Goal: Use online tool/utility: Utilize a website feature to perform a specific function

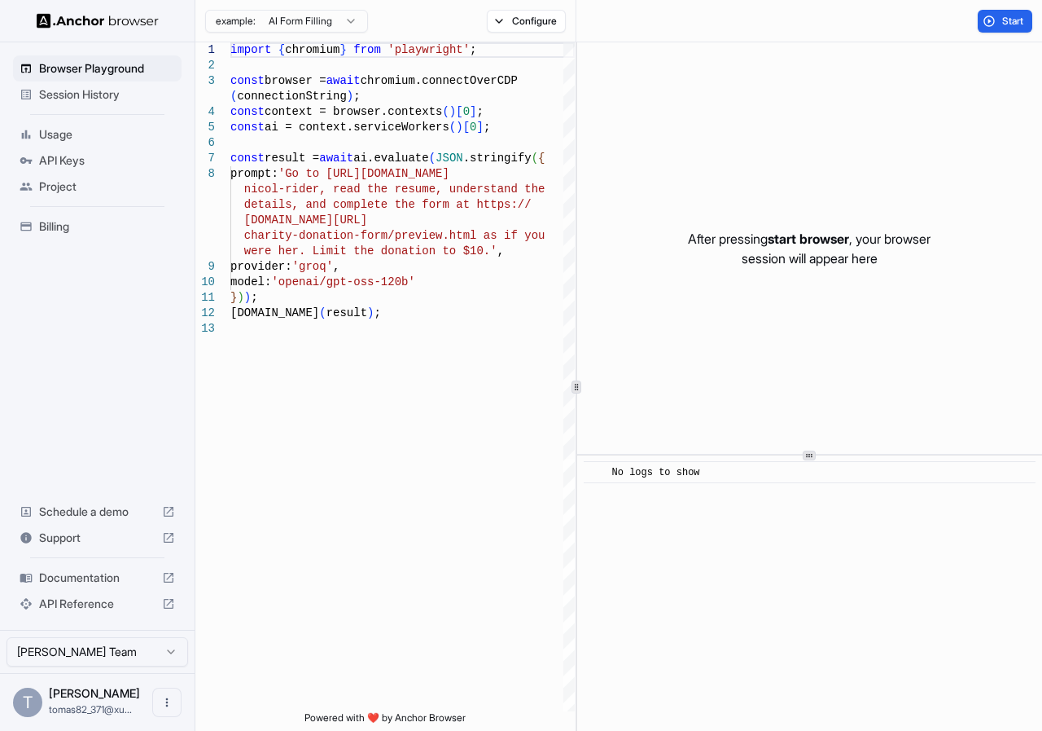
click at [98, 94] on span "Session History" at bounding box center [107, 94] width 136 height 16
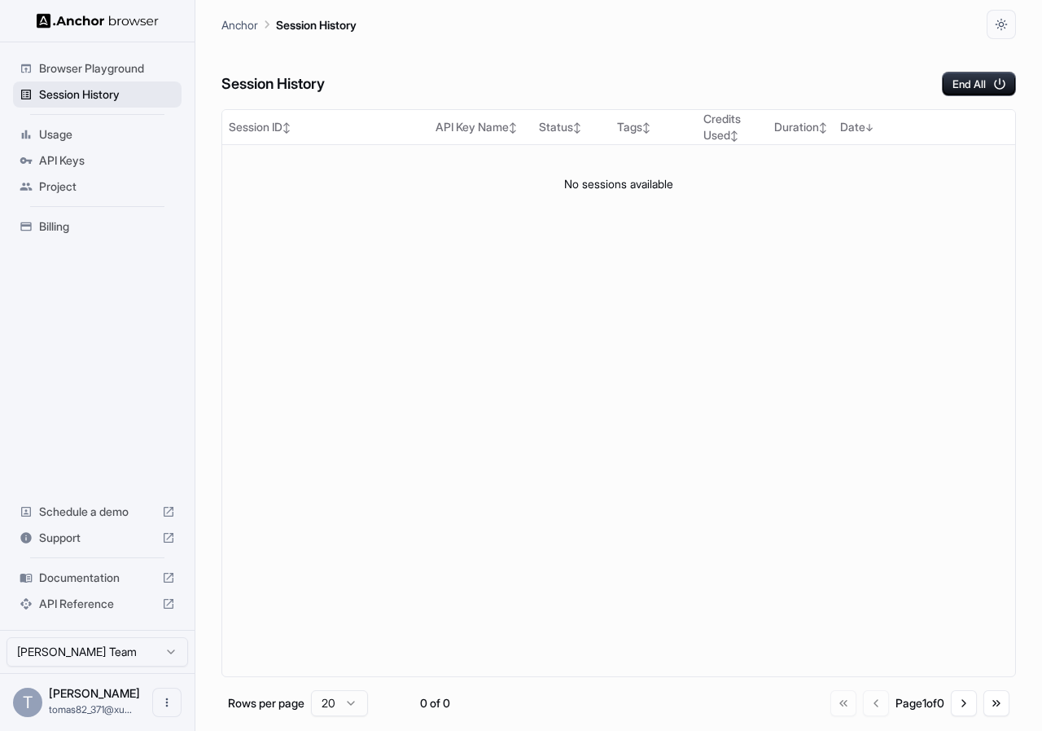
click at [104, 81] on div "Session History" at bounding box center [97, 94] width 169 height 26
click at [106, 76] on span "Browser Playground" at bounding box center [107, 68] width 136 height 16
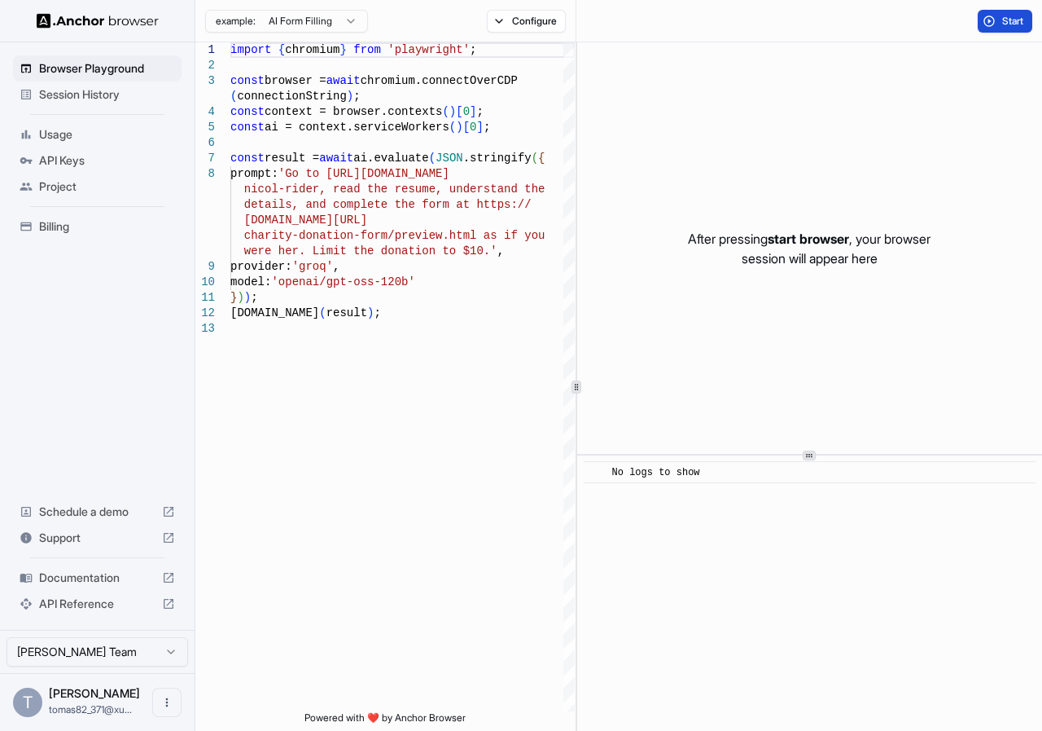
click at [999, 26] on button "Start" at bounding box center [1005, 21] width 55 height 23
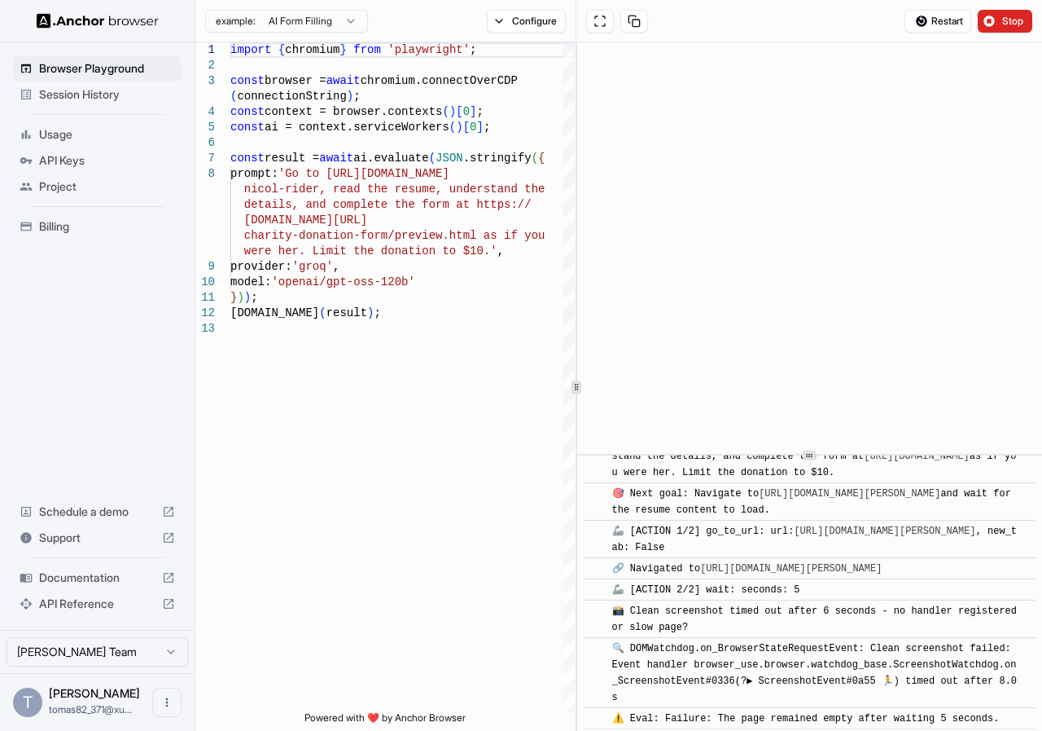
scroll to position [134, 0]
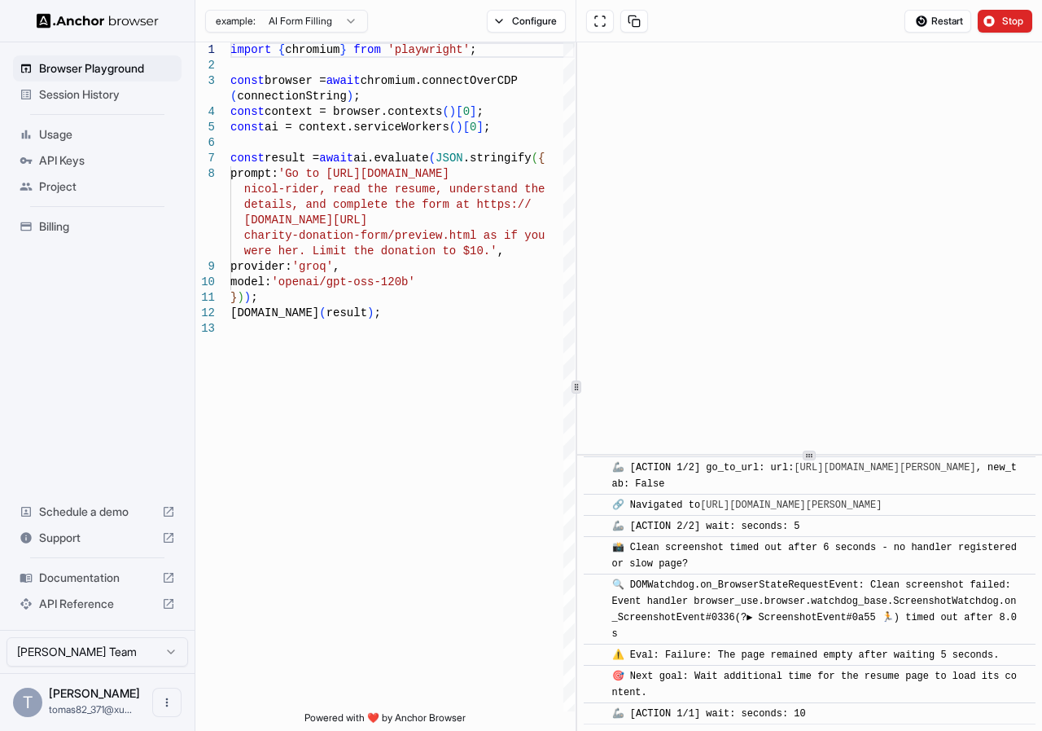
click at [519, 34] on div "example: AI Form Filling Configure" at bounding box center [385, 21] width 381 height 42
click at [519, 26] on button "Configure" at bounding box center [526, 21] width 79 height 23
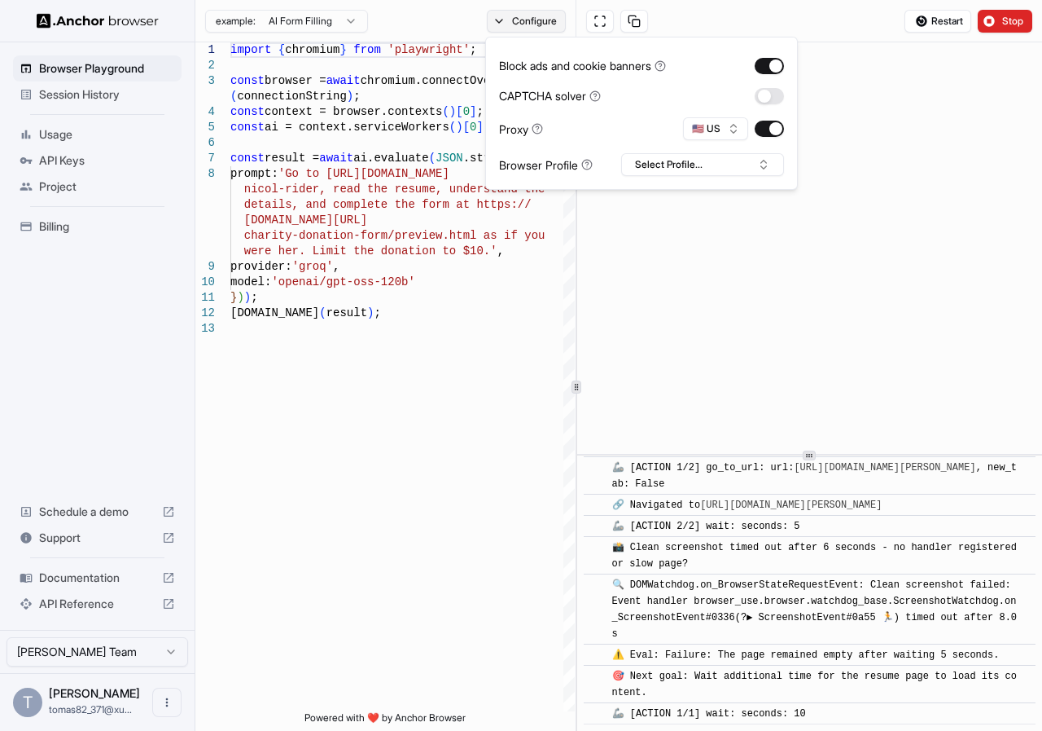
scroll to position [241, 0]
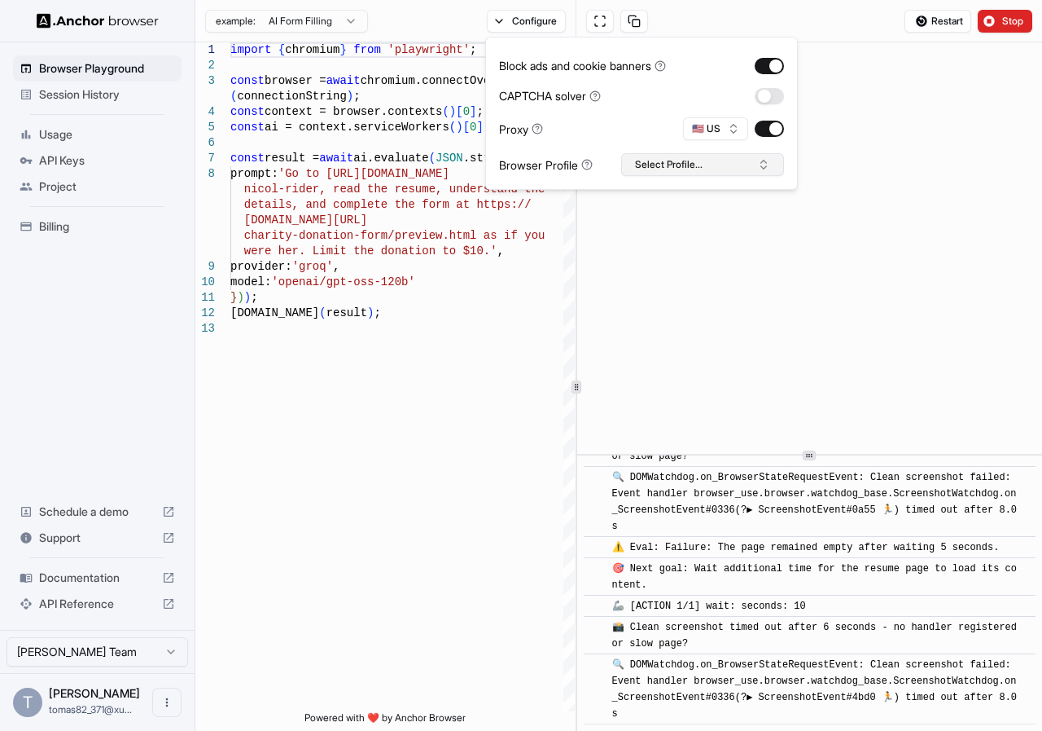
click at [683, 169] on button "Select Profile..." at bounding box center [702, 164] width 163 height 23
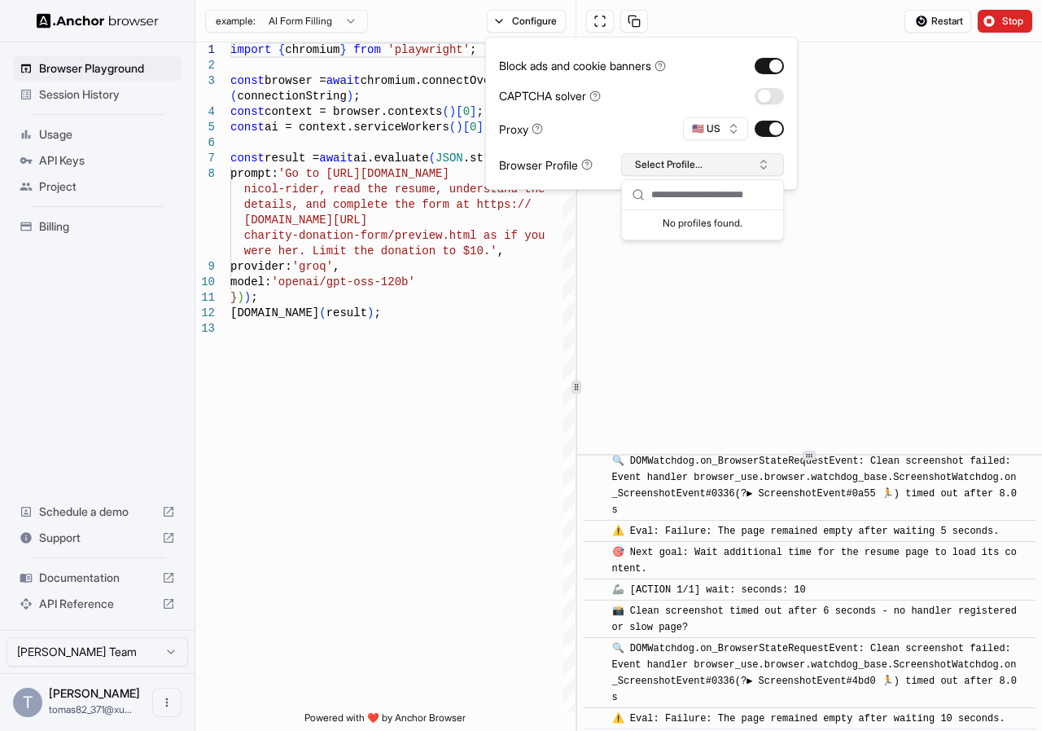
scroll to position [337, 0]
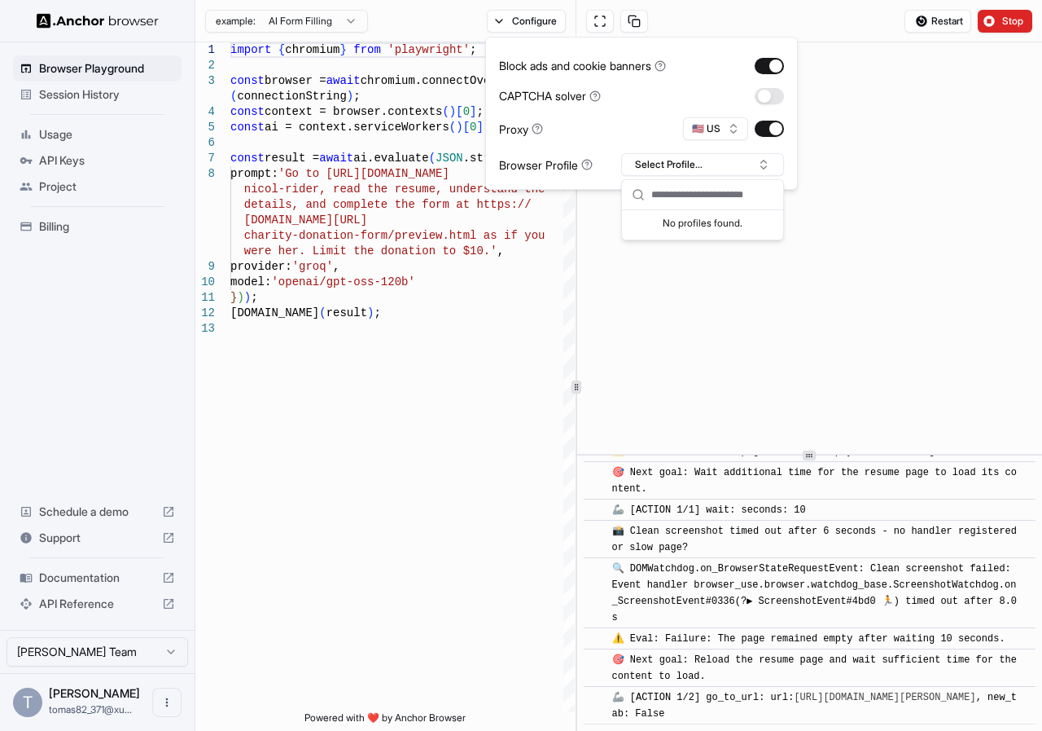
click at [695, 223] on div "No profiles found." at bounding box center [702, 221] width 161 height 23
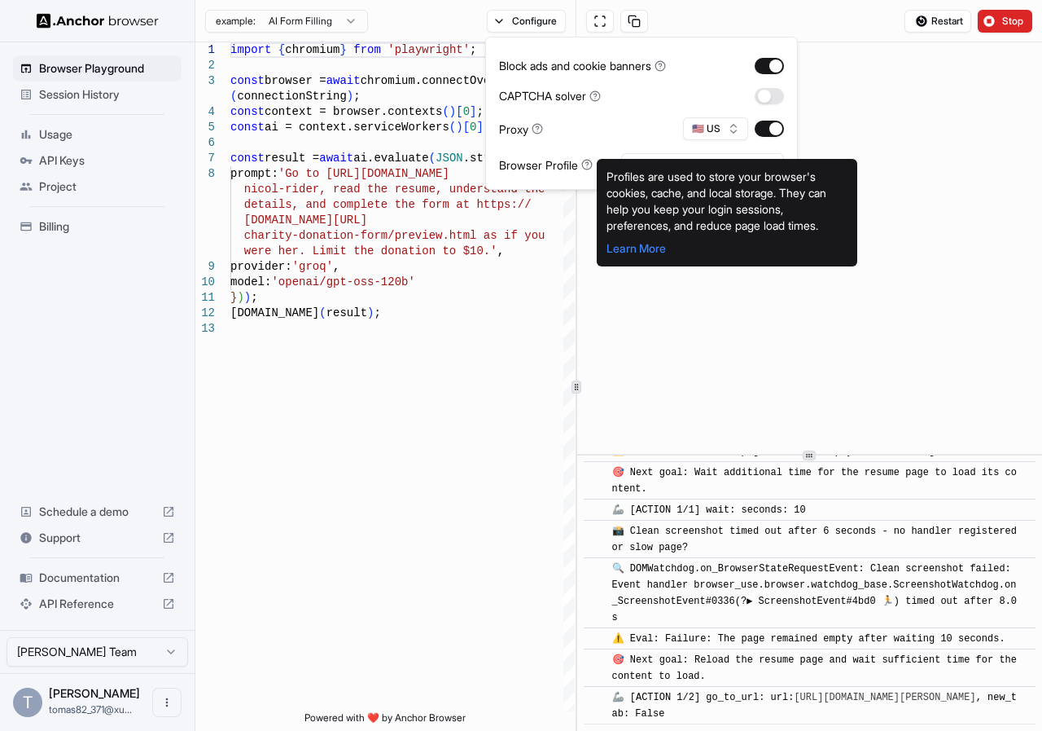
click at [586, 166] on icon at bounding box center [586, 164] width 11 height 11
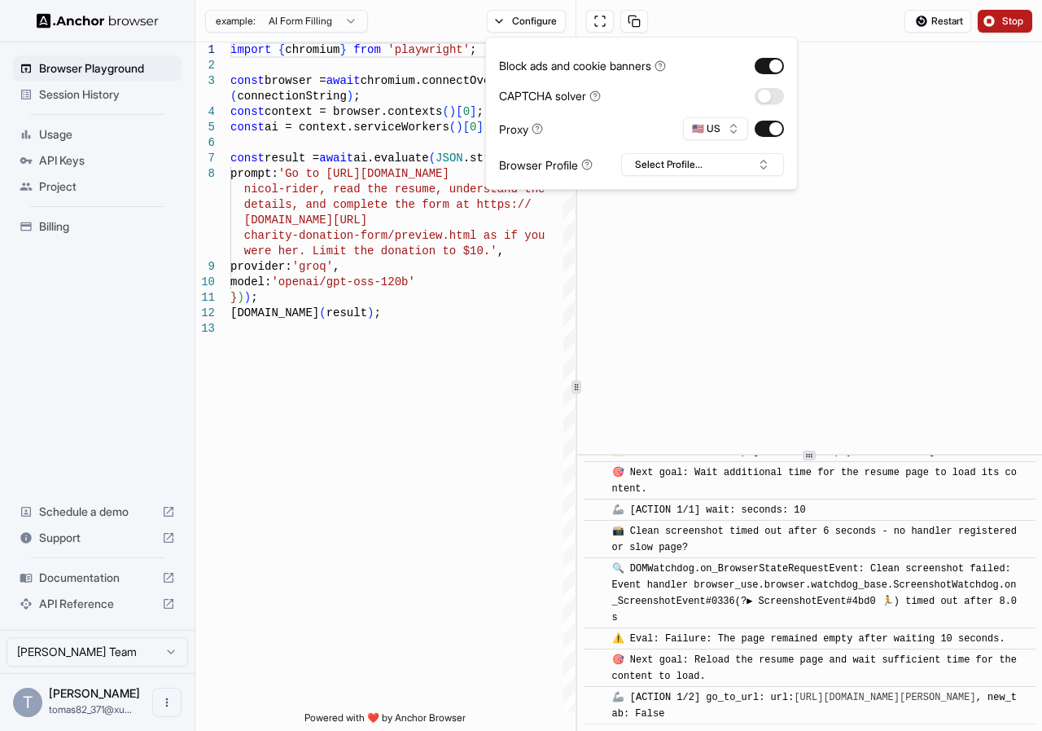
click at [1029, 30] on button "Stop" at bounding box center [1005, 21] width 55 height 23
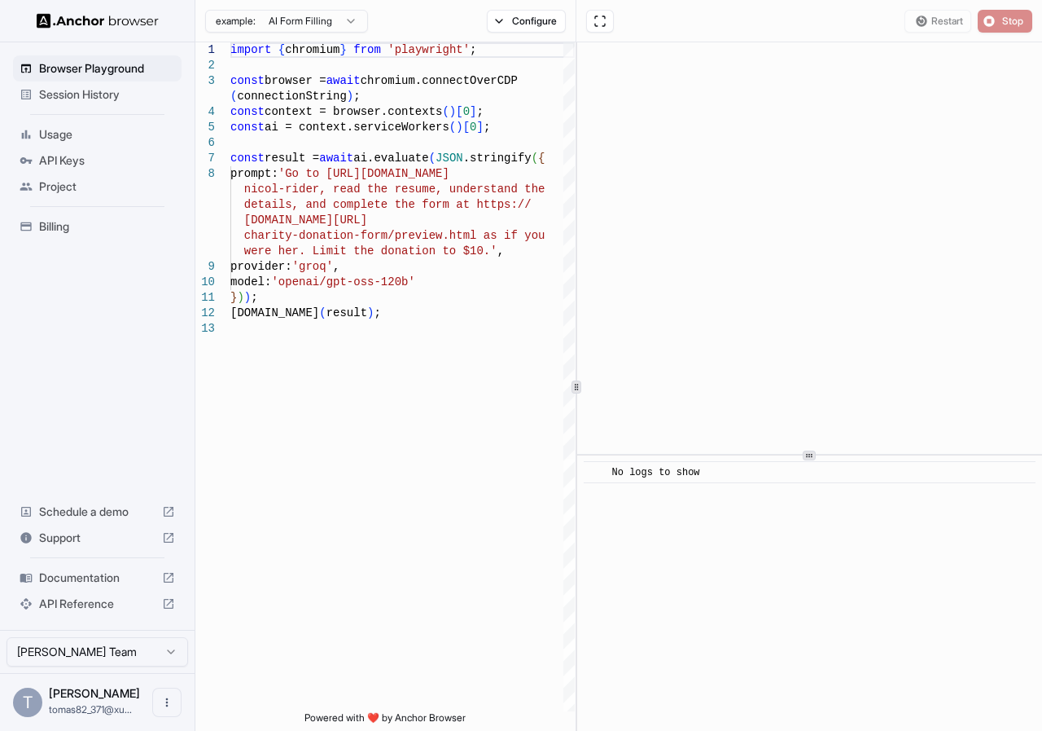
scroll to position [0, 0]
